Goal: Task Accomplishment & Management: Manage account settings

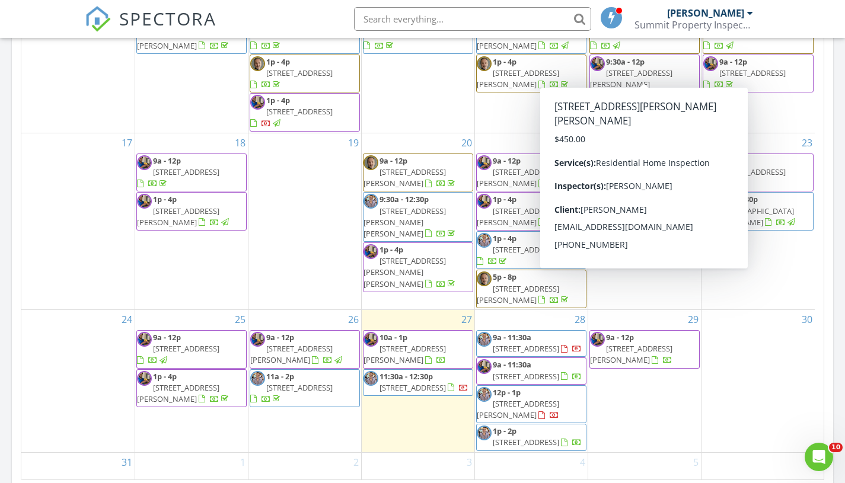
scroll to position [1098, 864]
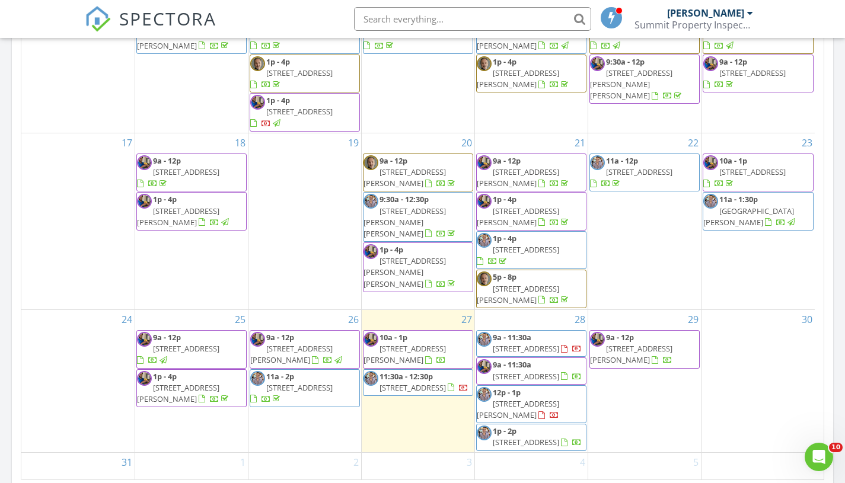
click at [396, 383] on span "1100 14th St N, St. Petersburg 33705" at bounding box center [413, 388] width 66 height 11
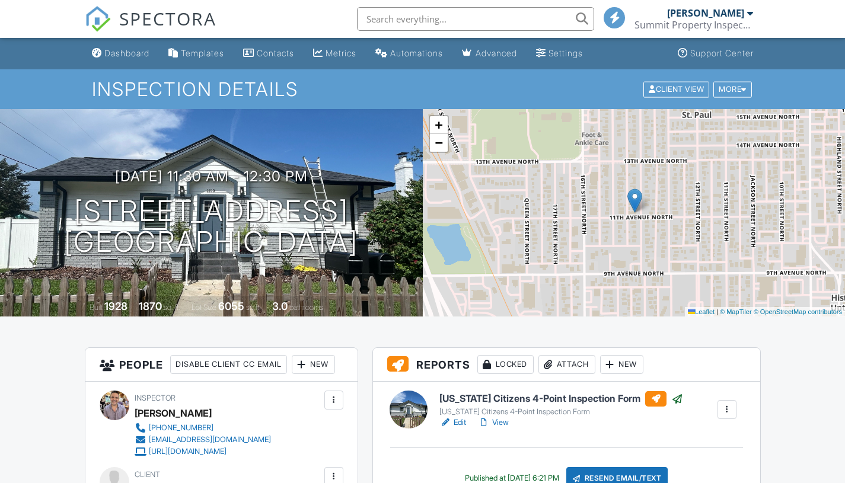
scroll to position [665, 0]
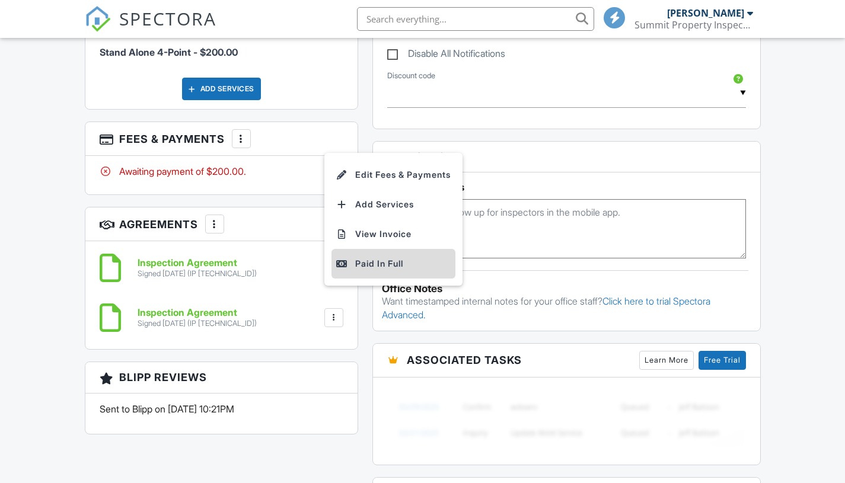
click at [381, 261] on div "Paid In Full" at bounding box center [393, 264] width 114 height 14
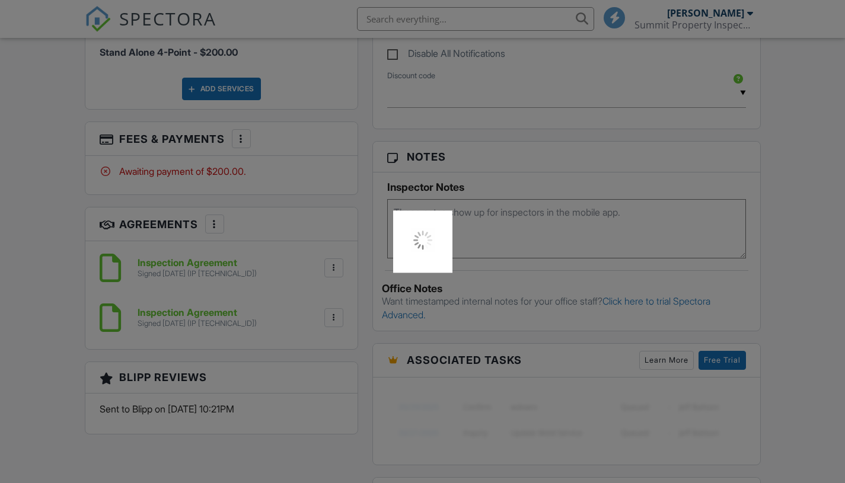
scroll to position [0, 0]
